Goal: Task Accomplishment & Management: Use online tool/utility

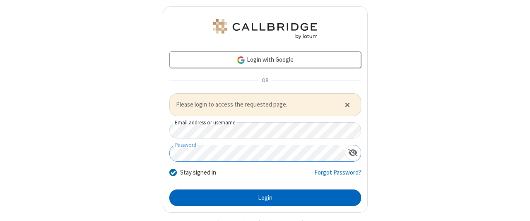
click at [262, 196] on button "Login" at bounding box center [265, 197] width 192 height 17
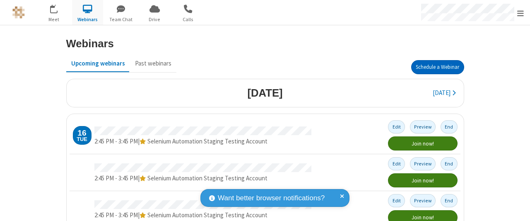
click at [434, 67] on button "Schedule a Webinar" at bounding box center [437, 67] width 53 height 14
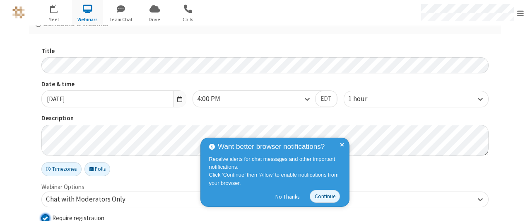
click at [42, 216] on input "Require registration" at bounding box center [45, 217] width 8 height 9
checkbox input "false"
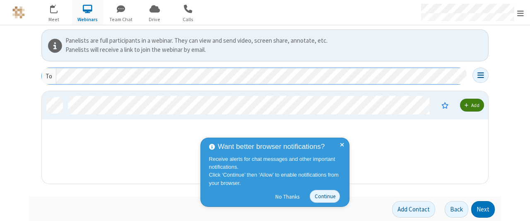
scroll to position [86, 440]
click at [480, 208] on button "Next" at bounding box center [483, 209] width 24 height 17
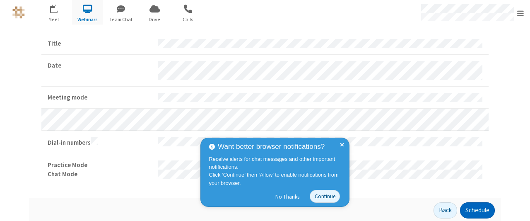
click at [474, 208] on button "Schedule" at bounding box center [477, 210] width 35 height 17
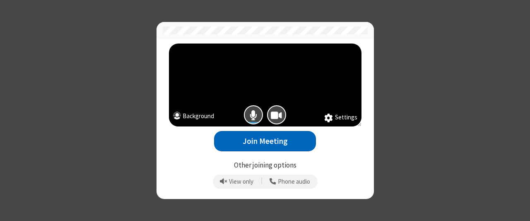
click at [265, 141] on button "Join Meeting" at bounding box center [265, 141] width 102 height 20
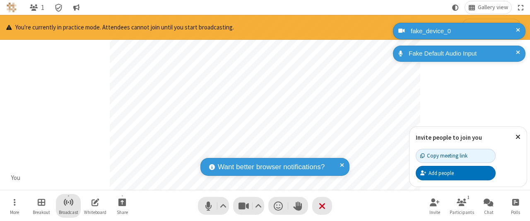
click at [68, 202] on span "Start broadcast" at bounding box center [68, 202] width 10 height 10
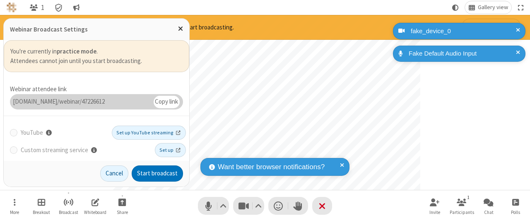
scroll to position [29, 0]
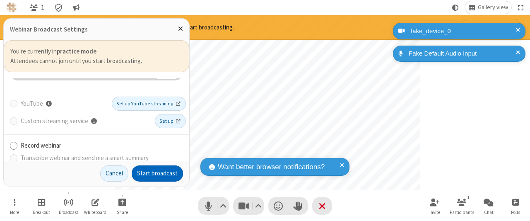
click at [158, 173] on button "Start broadcast" at bounding box center [157, 173] width 51 height 17
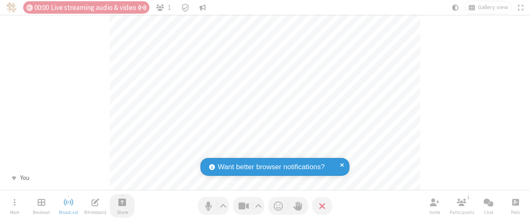
click at [122, 202] on span "Start sharing" at bounding box center [122, 202] width 8 height 10
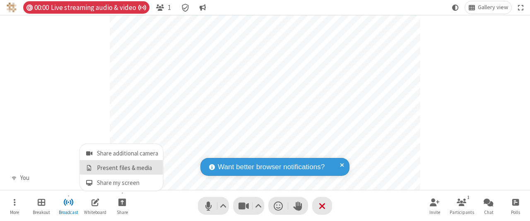
click at [89, 168] on span "Present files & media" at bounding box center [89, 167] width 10 height 7
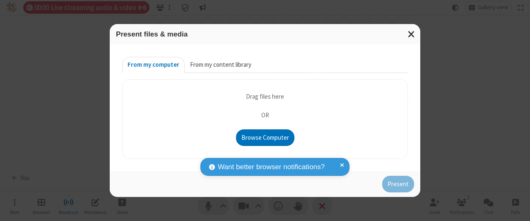
click at [219, 65] on button "From my content library" at bounding box center [221, 65] width 72 height 17
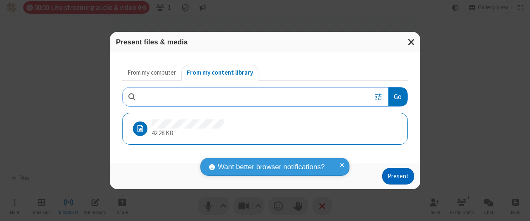
click at [399, 175] on button "Present" at bounding box center [398, 176] width 32 height 17
